Goal: Information Seeking & Learning: Find specific fact

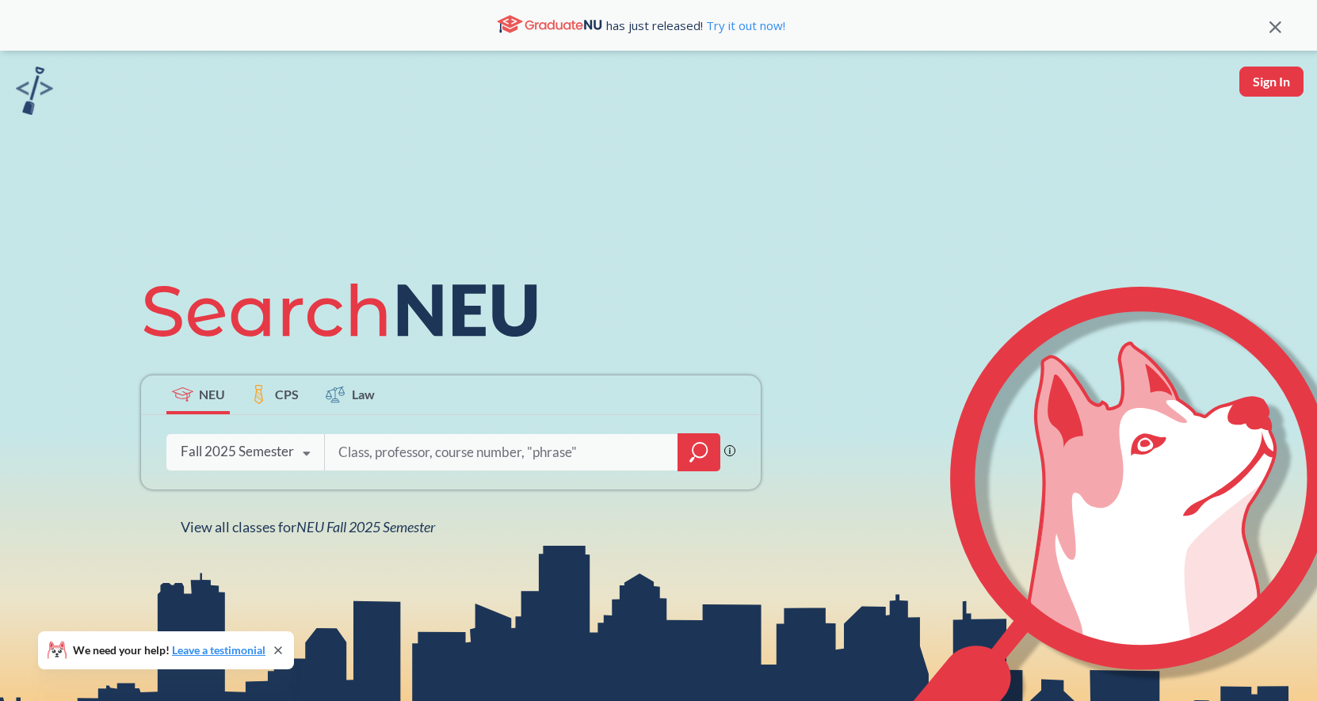
click at [507, 444] on input "search" at bounding box center [502, 452] width 330 height 33
type input "PHTH"
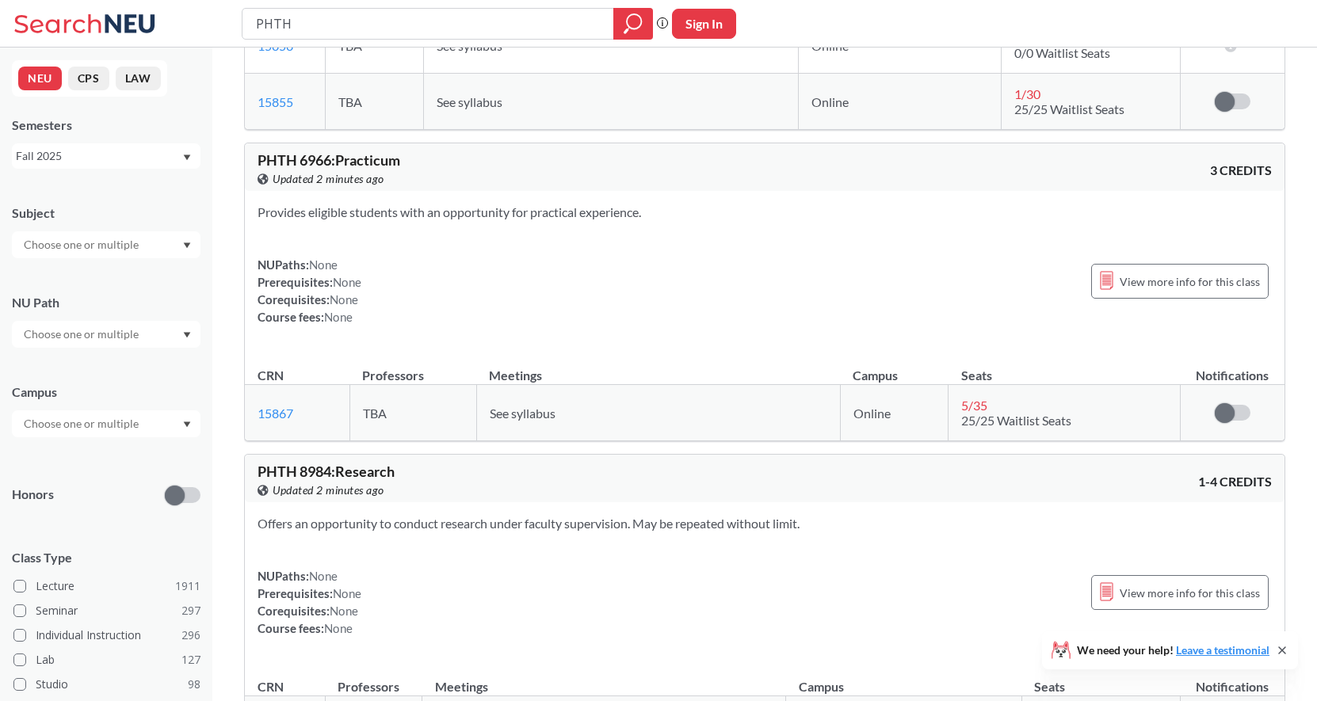
scroll to position [7063, 0]
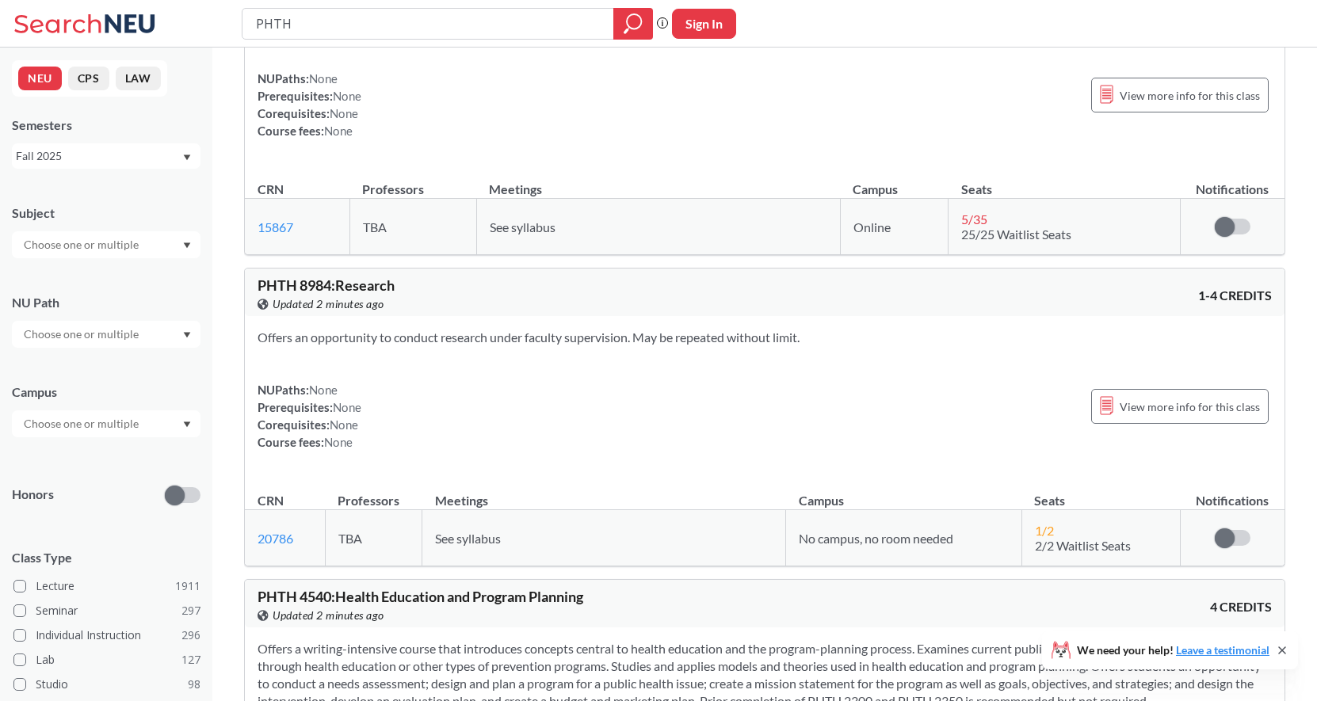
click at [403, 19] on input "PHTH" at bounding box center [428, 23] width 348 height 27
type input "PHTH Generalized"
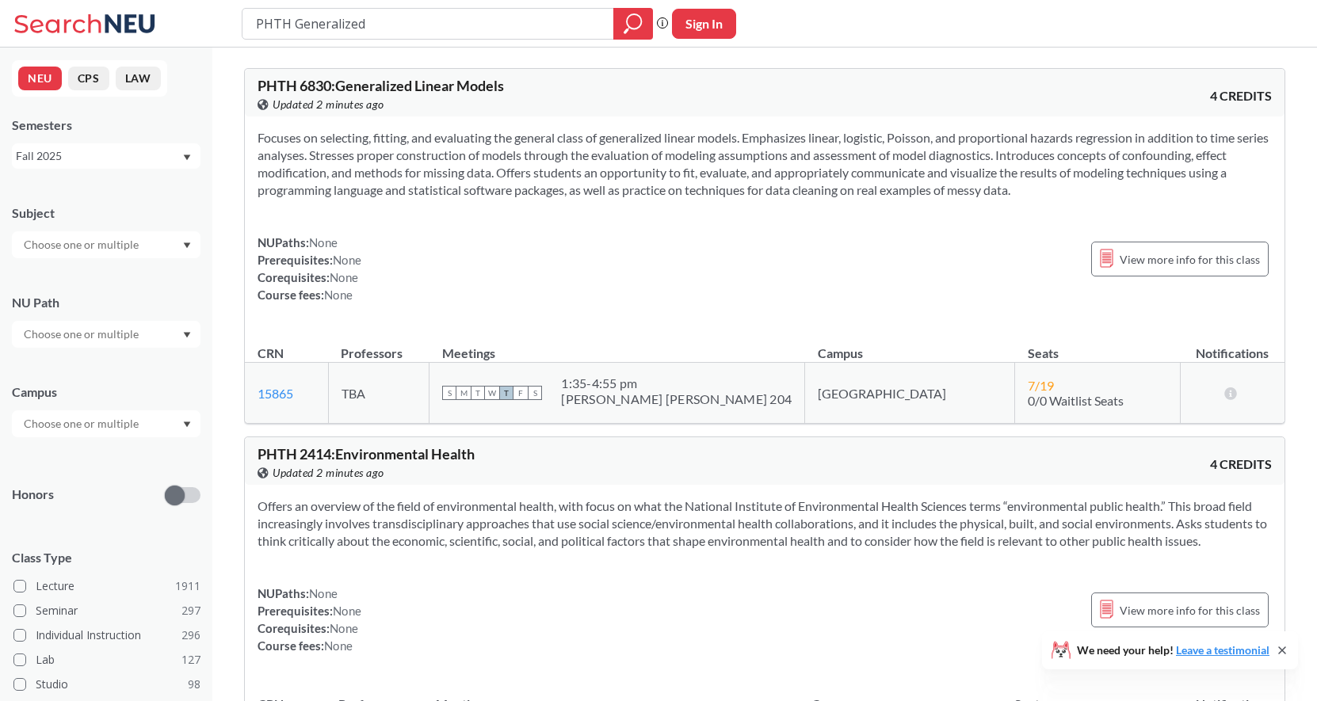
click at [404, 29] on input "PHTH Generalized" at bounding box center [428, 23] width 348 height 27
drag, startPoint x: 360, startPoint y: 23, endPoint x: 244, endPoint y: 26, distance: 116.5
click at [244, 26] on div "PHTH Generalized" at bounding box center [447, 24] width 411 height 32
type input "CS 5020"
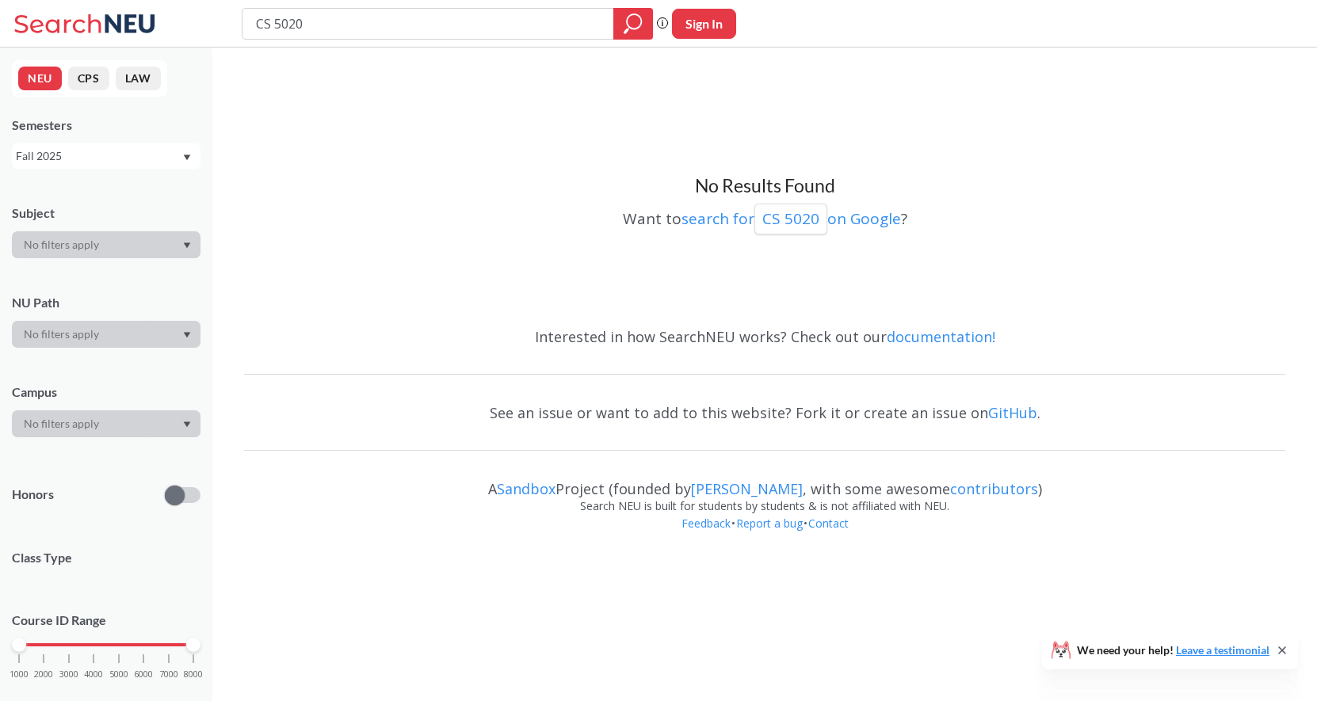
click at [299, 22] on input "CS 5020" at bounding box center [428, 23] width 348 height 27
type input "DS 5020"
